Goal: Transaction & Acquisition: Purchase product/service

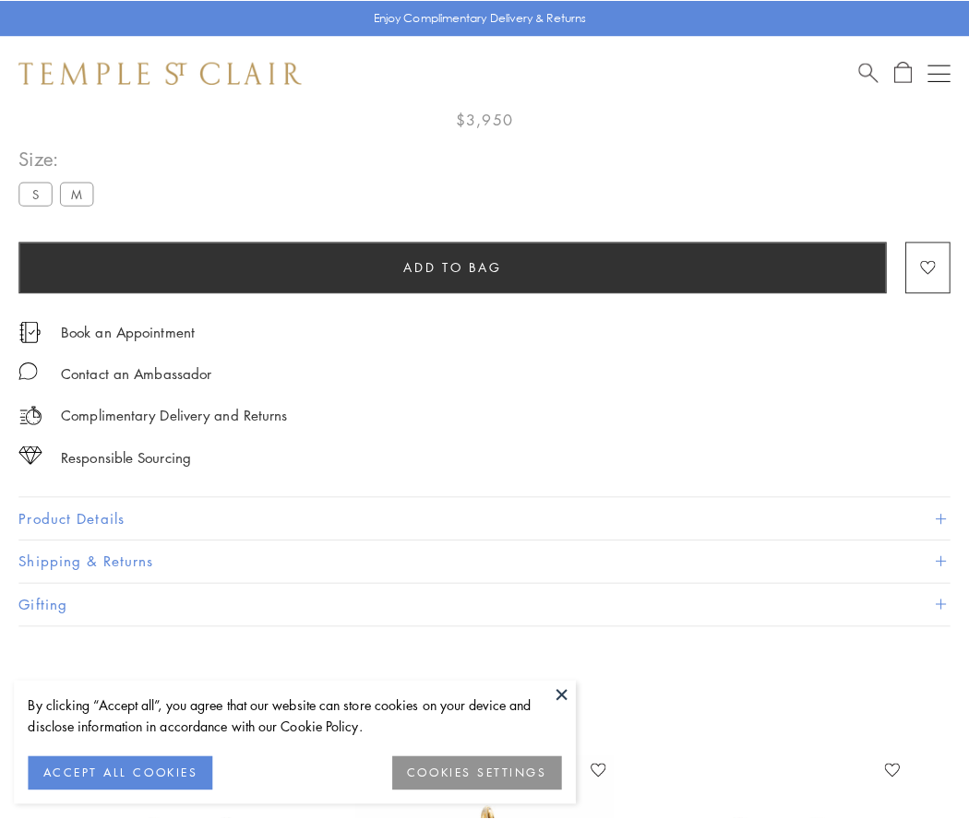
scroll to position [109, 0]
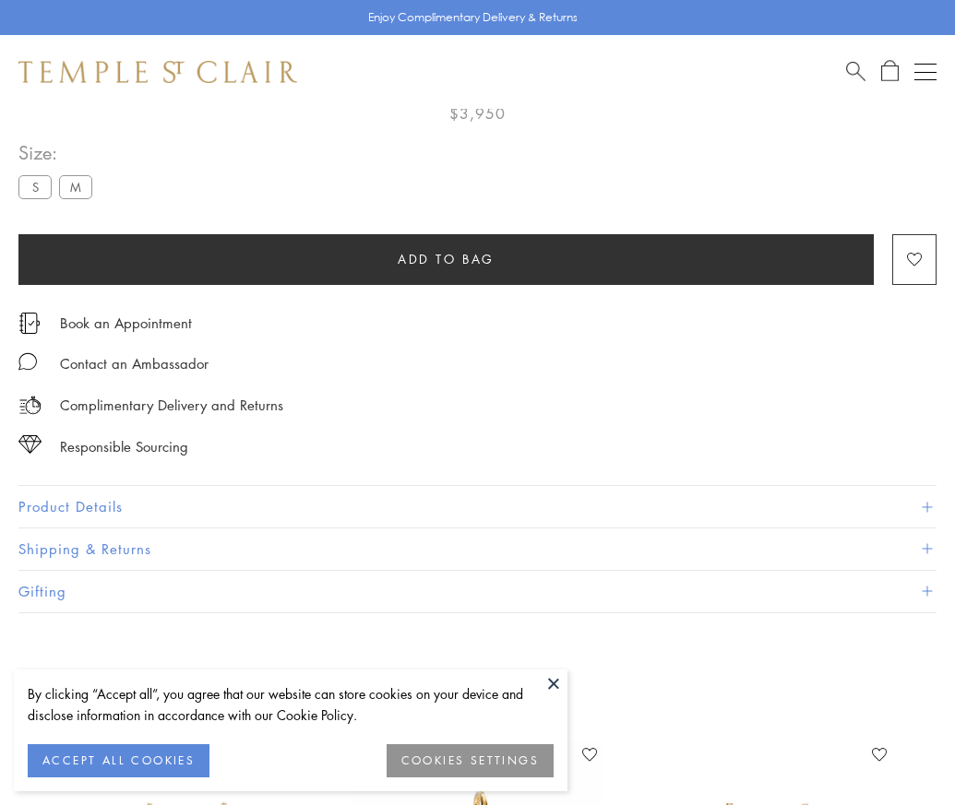
click at [446, 258] on span "Add to bag" at bounding box center [446, 259] width 97 height 20
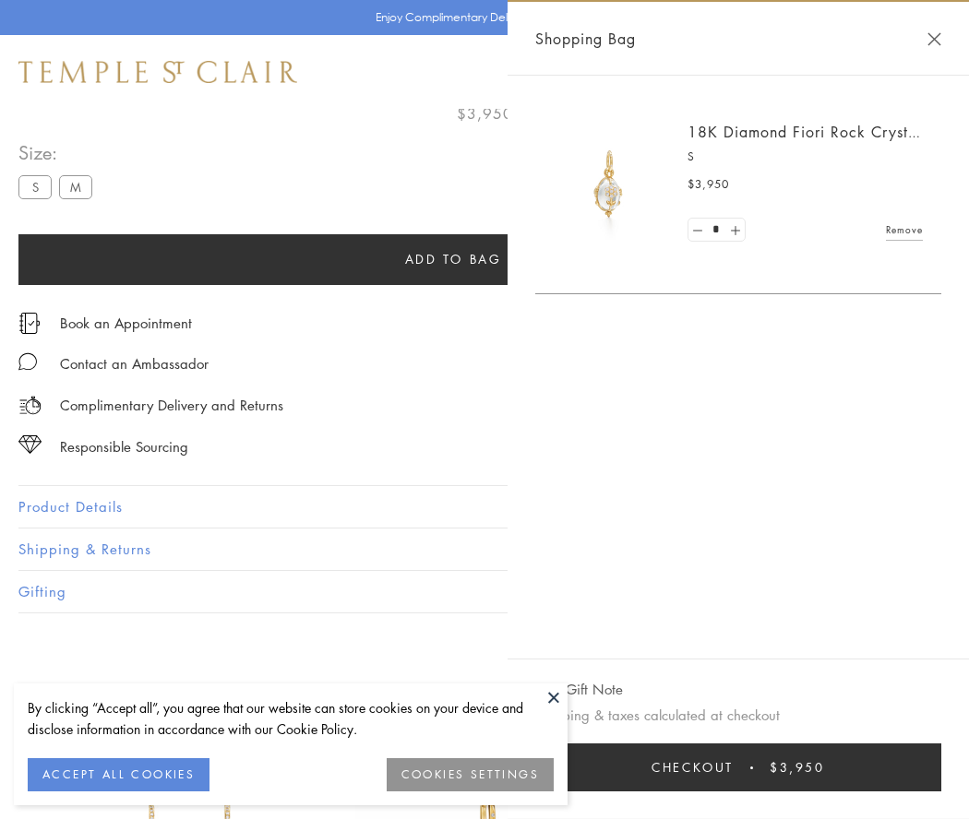
click at [738, 767] on button "Checkout $3,950" at bounding box center [738, 767] width 406 height 48
